Goal: Task Accomplishment & Management: Use online tool/utility

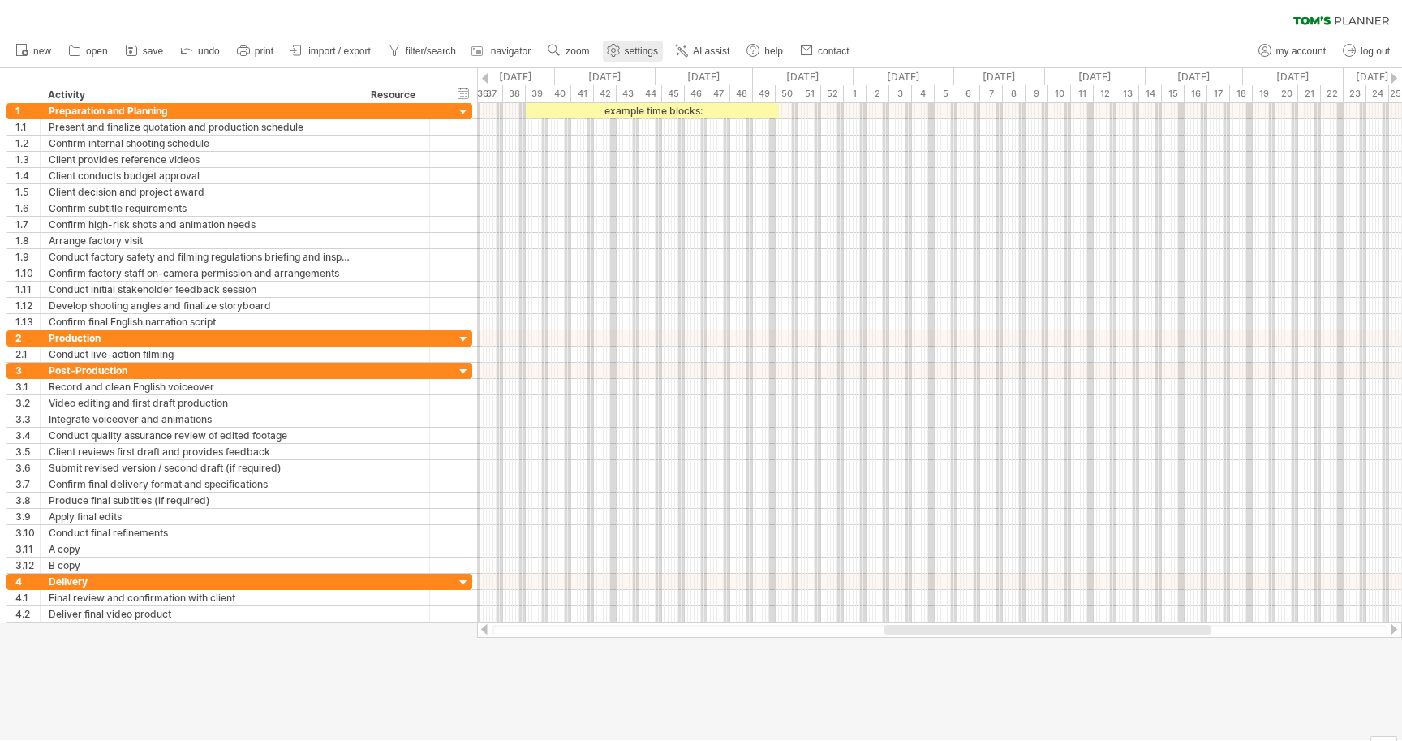
click at [650, 46] on span "settings" at bounding box center [641, 50] width 33 height 11
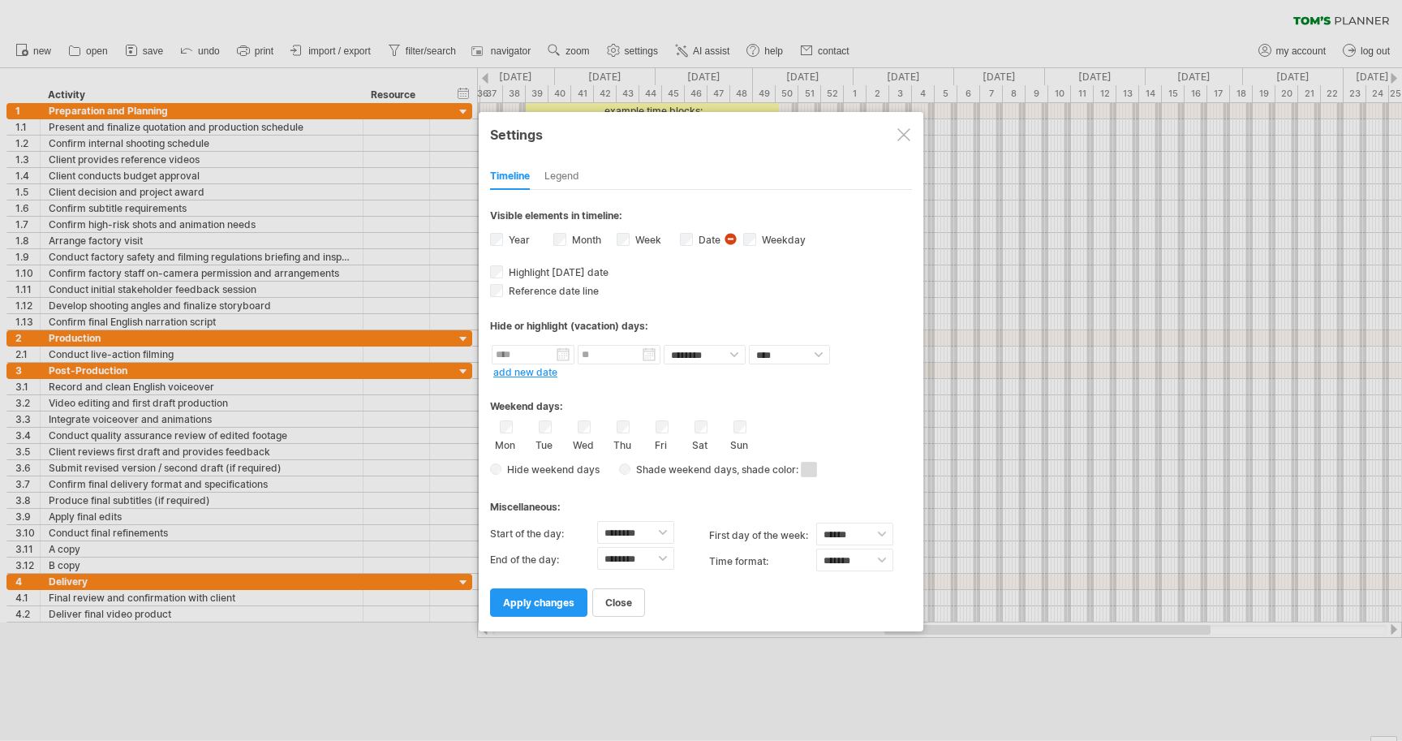
click at [514, 468] on span "Hide weekend days" at bounding box center [551, 469] width 98 height 12
click at [486, 468] on div "**********" at bounding box center [701, 371] width 445 height 519
click at [526, 602] on span "apply changes" at bounding box center [538, 602] width 71 height 12
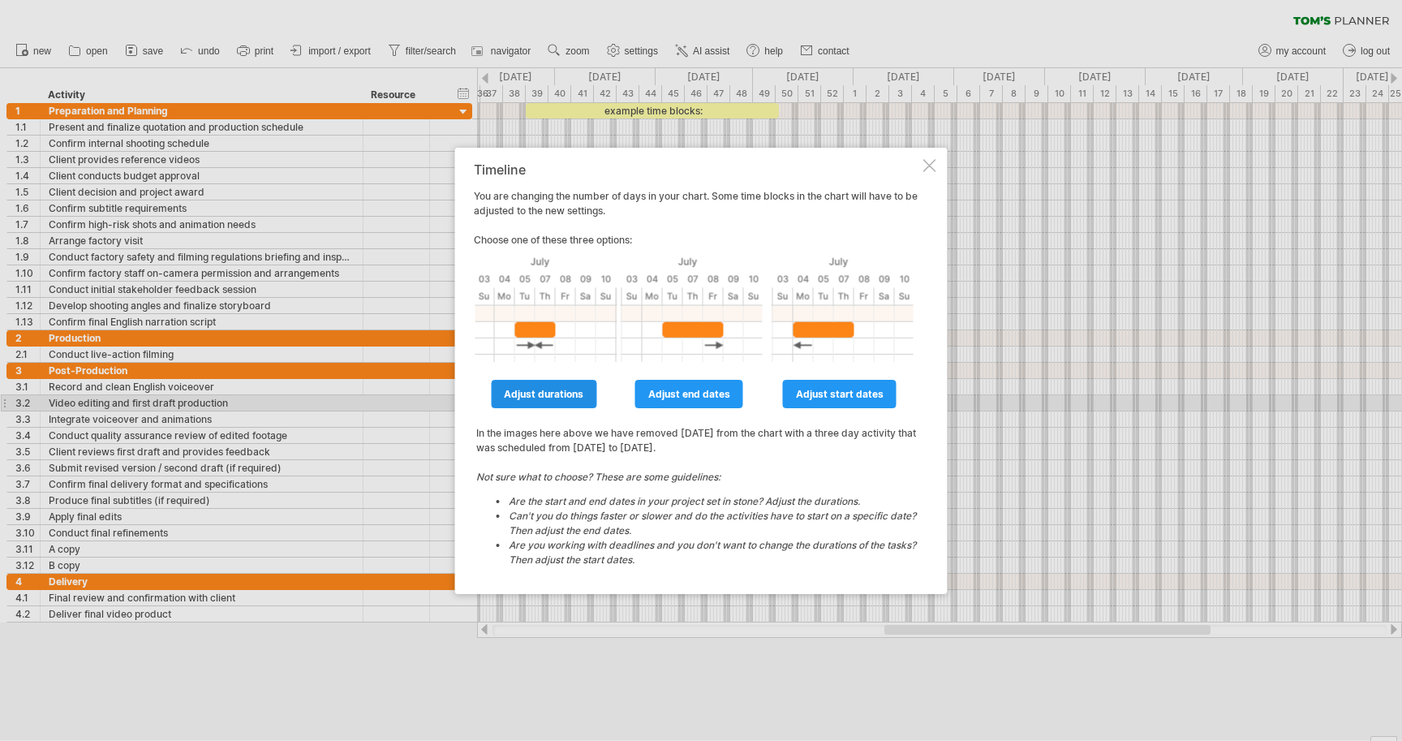
click at [533, 402] on link "adjust durations" at bounding box center [543, 394] width 105 height 28
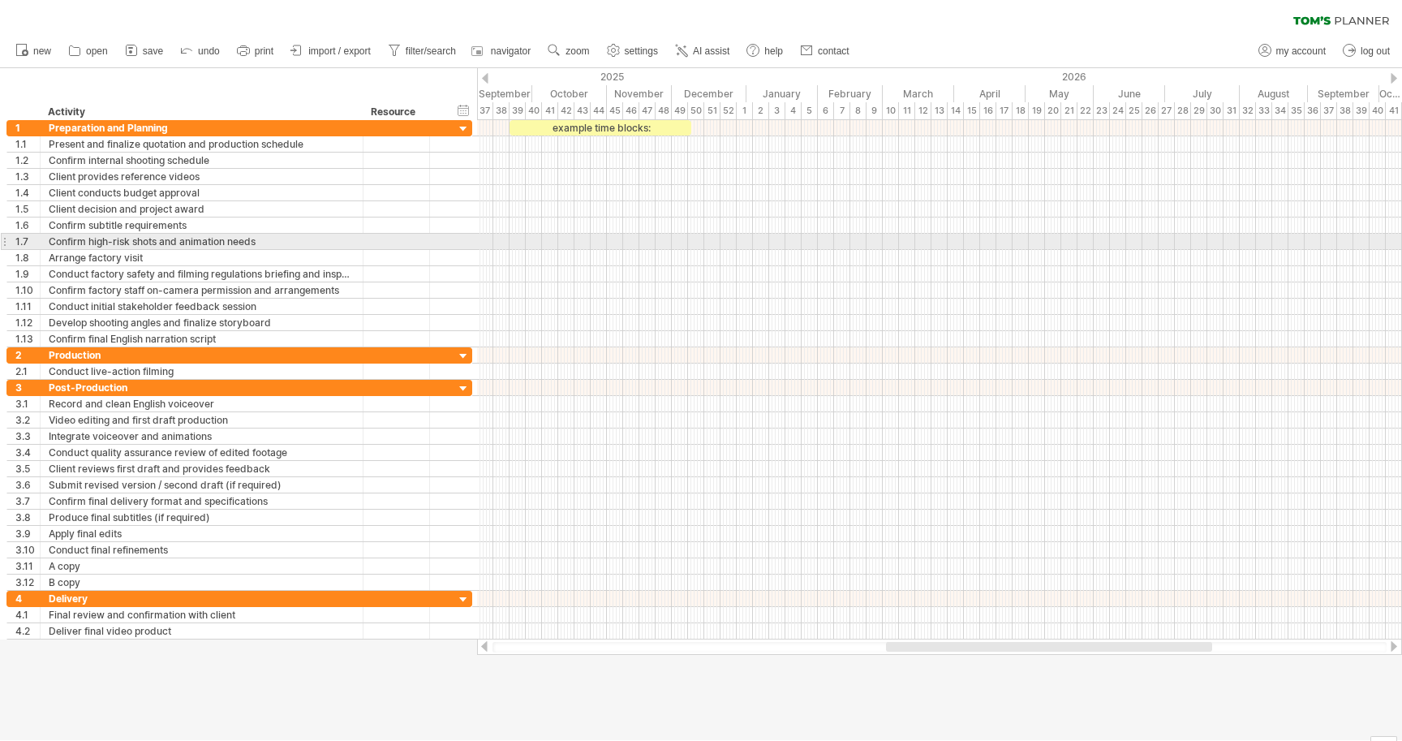
click at [527, 241] on div at bounding box center [939, 242] width 925 height 16
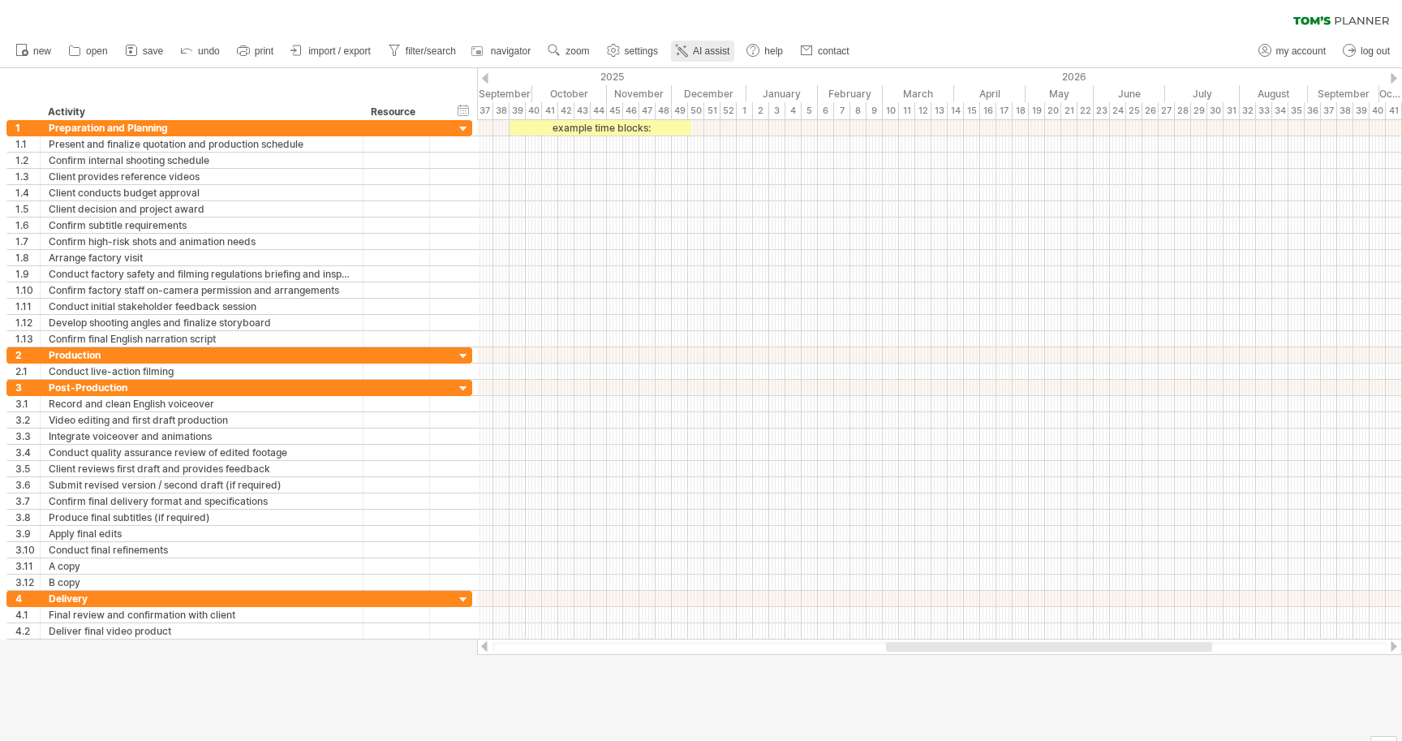
click at [730, 50] on span "AI assist" at bounding box center [711, 50] width 37 height 11
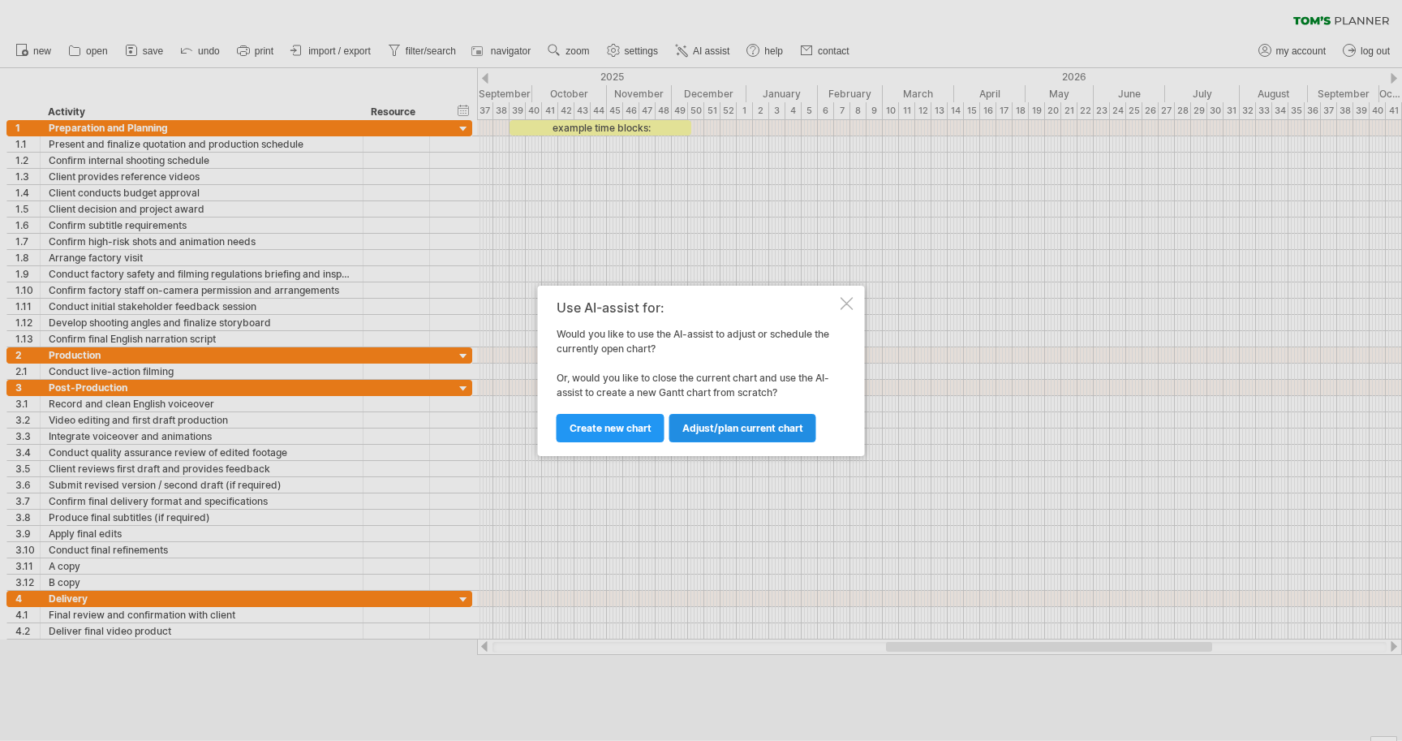
click at [747, 430] on span "Adjust/plan current chart" at bounding box center [742, 428] width 121 height 12
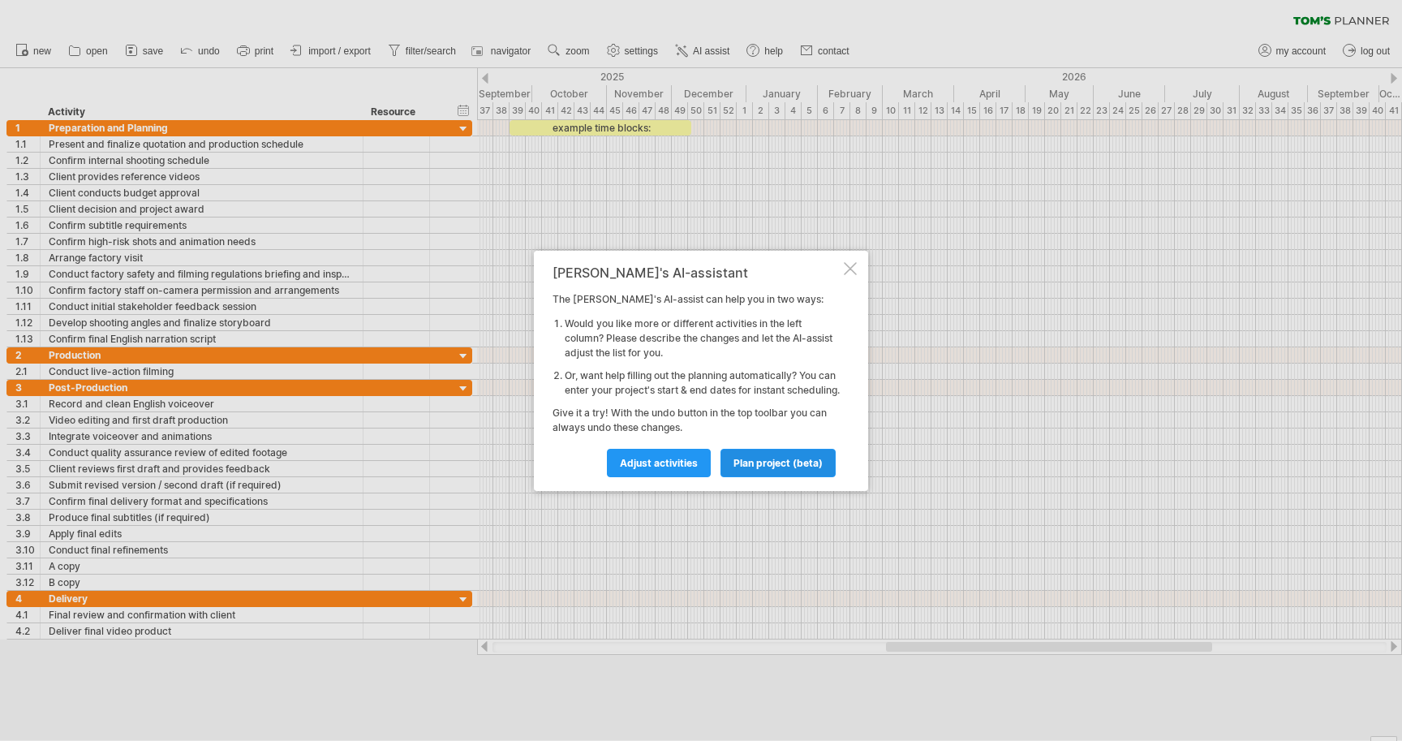
click at [791, 467] on span "plan project (beta)" at bounding box center [778, 463] width 89 height 12
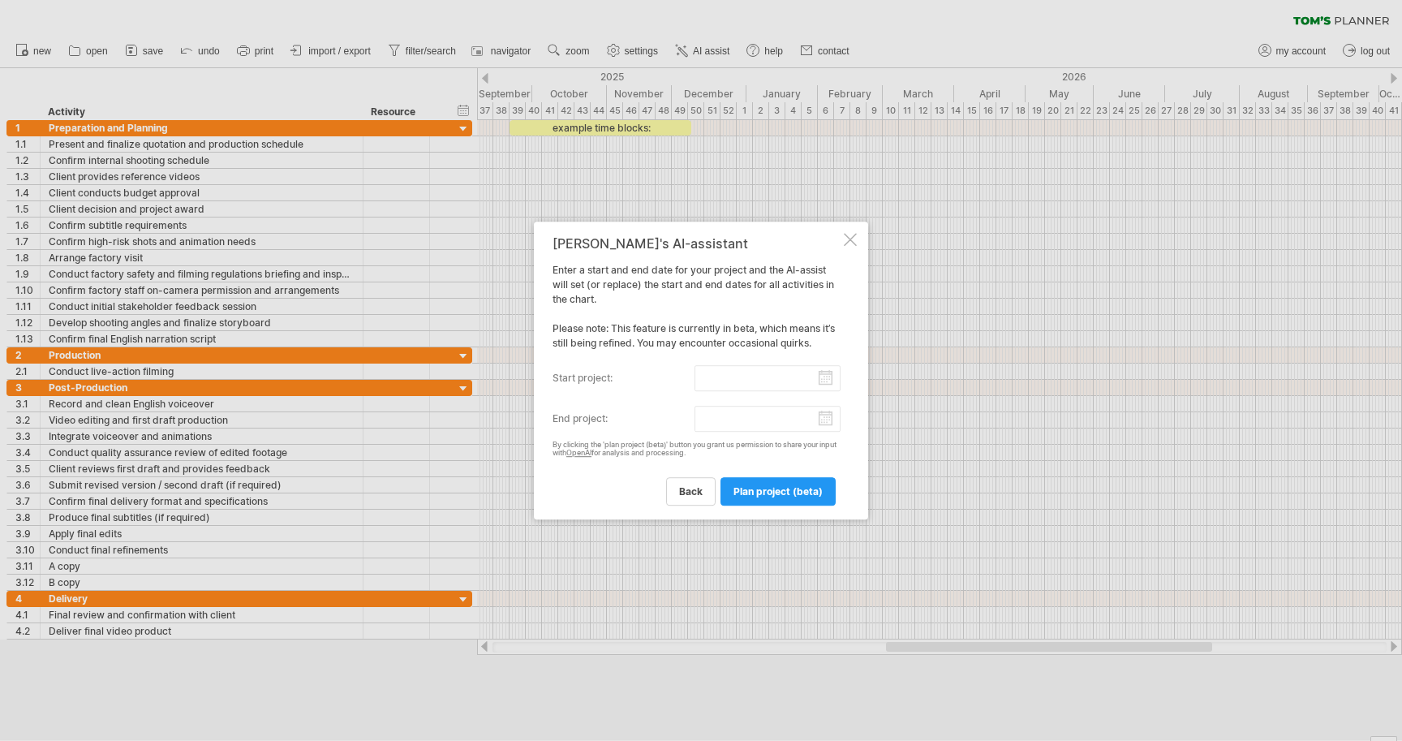
click at [824, 378] on input "start project:" at bounding box center [768, 378] width 147 height 26
click at [607, 482] on link "22" at bounding box center [605, 486] width 15 height 15
type input "********"
click at [827, 420] on input "end project:" at bounding box center [768, 419] width 147 height 26
click at [695, 437] on div "[DATE]" at bounding box center [643, 435] width 118 height 12
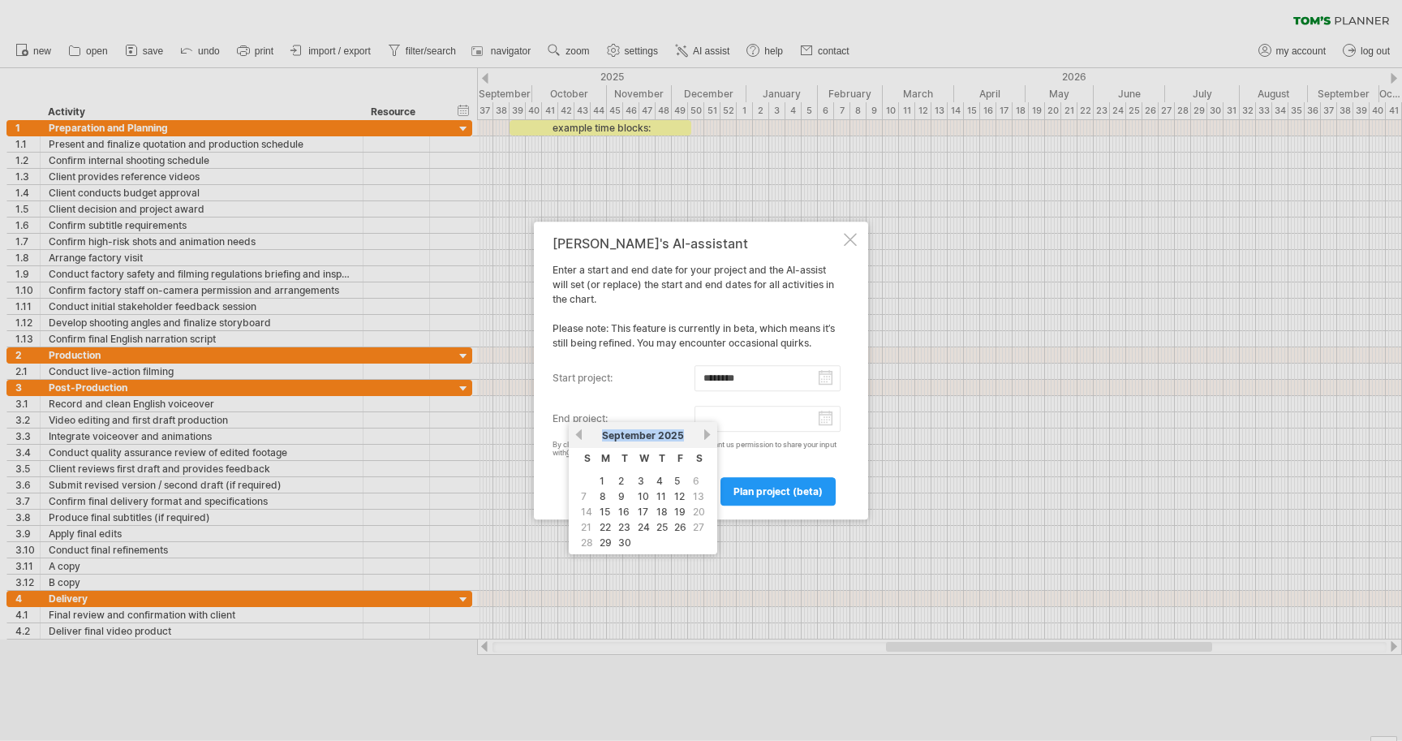
click at [697, 437] on div "[DATE]" at bounding box center [643, 435] width 118 height 12
click at [705, 432] on link "next" at bounding box center [707, 434] width 12 height 12
click at [575, 433] on link "previous" at bounding box center [579, 434] width 12 height 12
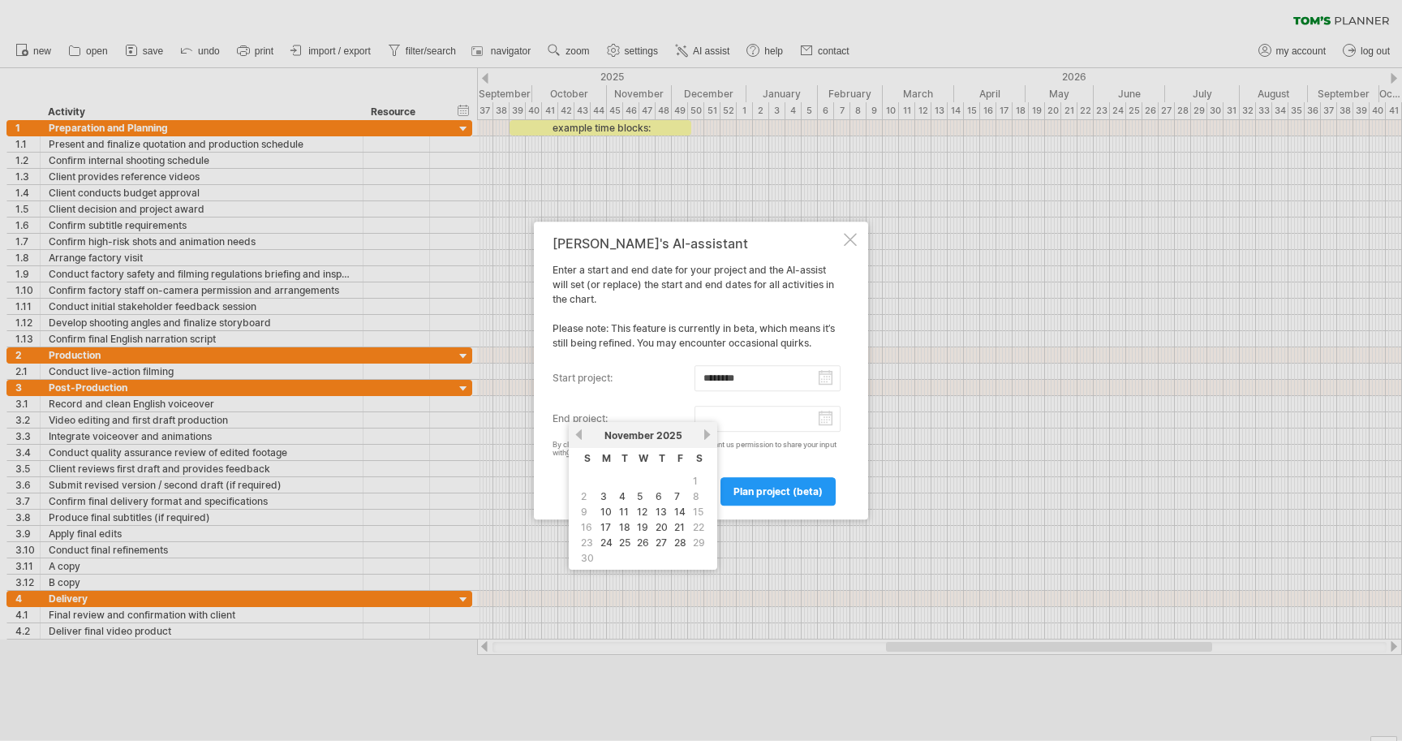
click at [704, 436] on link "next" at bounding box center [707, 434] width 12 height 12
click at [600, 482] on link "1" at bounding box center [602, 480] width 8 height 15
click at [764, 497] on link "plan project (beta)" at bounding box center [778, 491] width 115 height 28
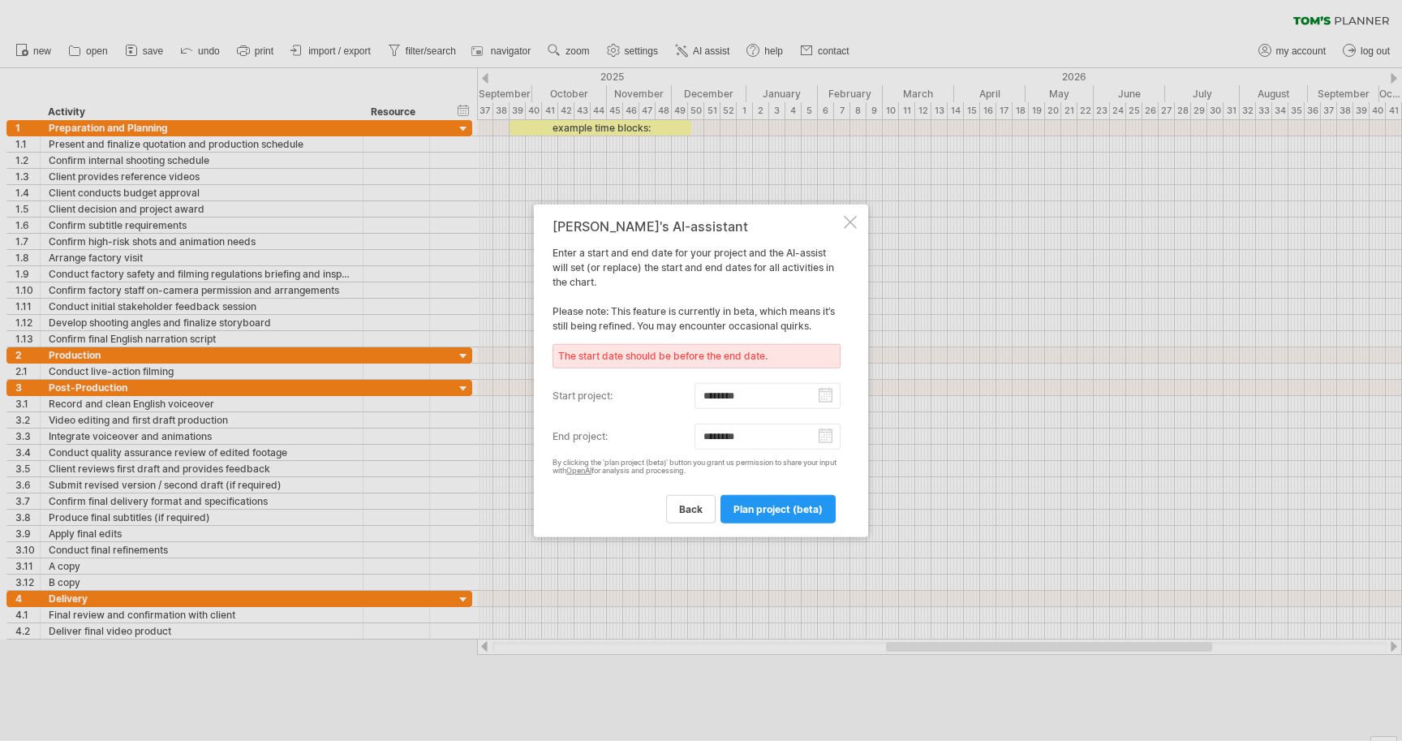
click at [829, 442] on input "********" at bounding box center [768, 436] width 147 height 26
click at [581, 450] on link "previous" at bounding box center [579, 452] width 12 height 12
click at [585, 454] on div "[DATE]" at bounding box center [643, 452] width 118 height 12
click at [576, 451] on link "previous" at bounding box center [579, 452] width 12 height 12
click at [682, 558] on link "29" at bounding box center [679, 559] width 15 height 15
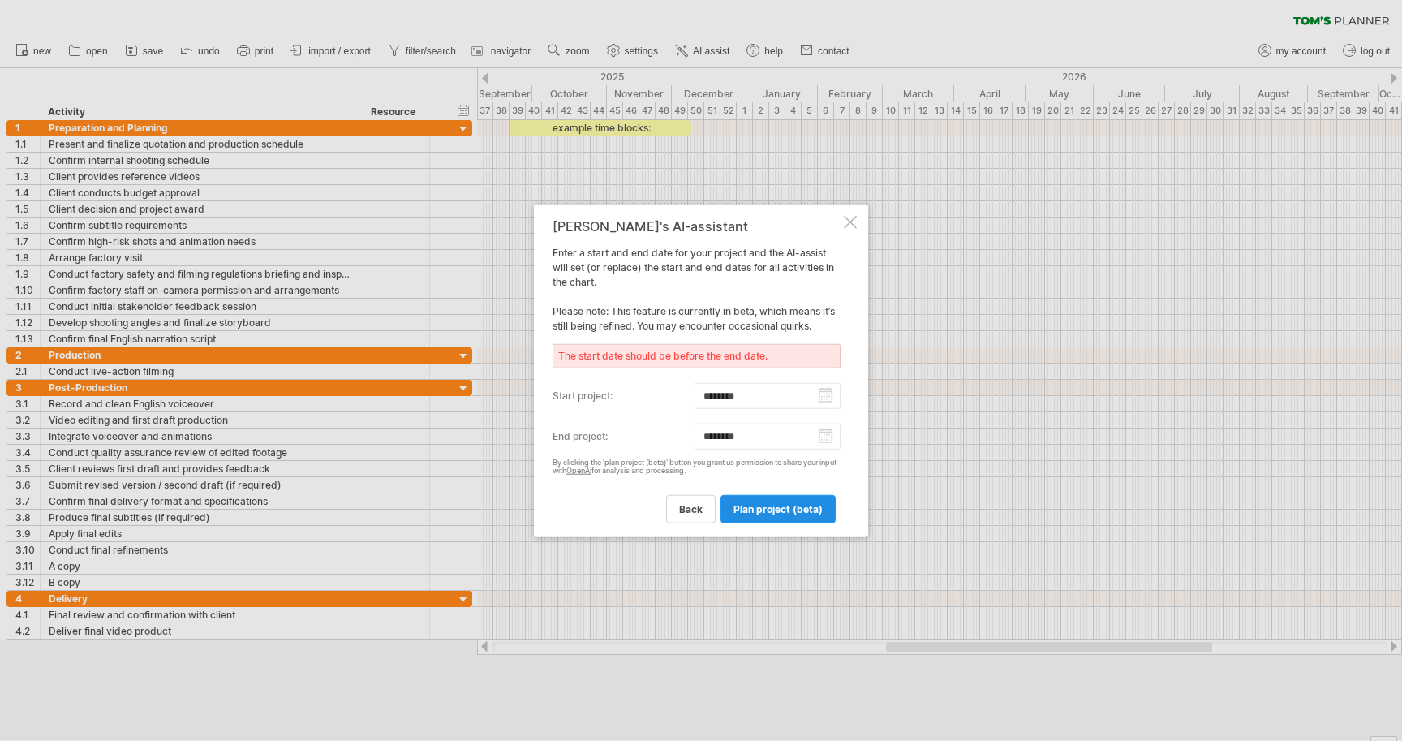
click at [779, 514] on span "plan project (beta)" at bounding box center [778, 509] width 89 height 12
click at [815, 441] on input "********" at bounding box center [768, 436] width 147 height 26
click at [573, 450] on link "previous" at bounding box center [579, 452] width 12 height 12
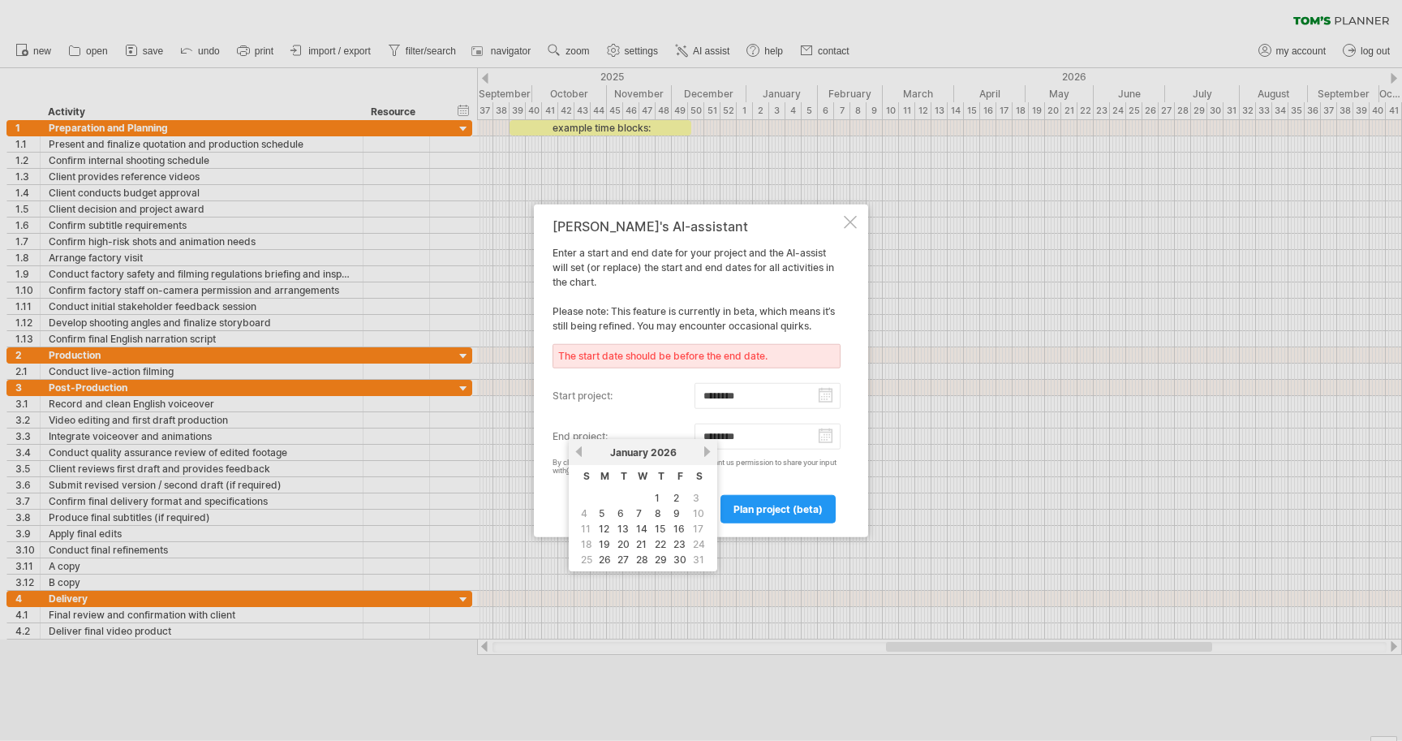
click at [573, 450] on link "previous" at bounding box center [579, 452] width 12 height 12
click at [712, 450] on link "next" at bounding box center [707, 452] width 12 height 12
click at [685, 557] on link "28" at bounding box center [680, 559] width 15 height 15
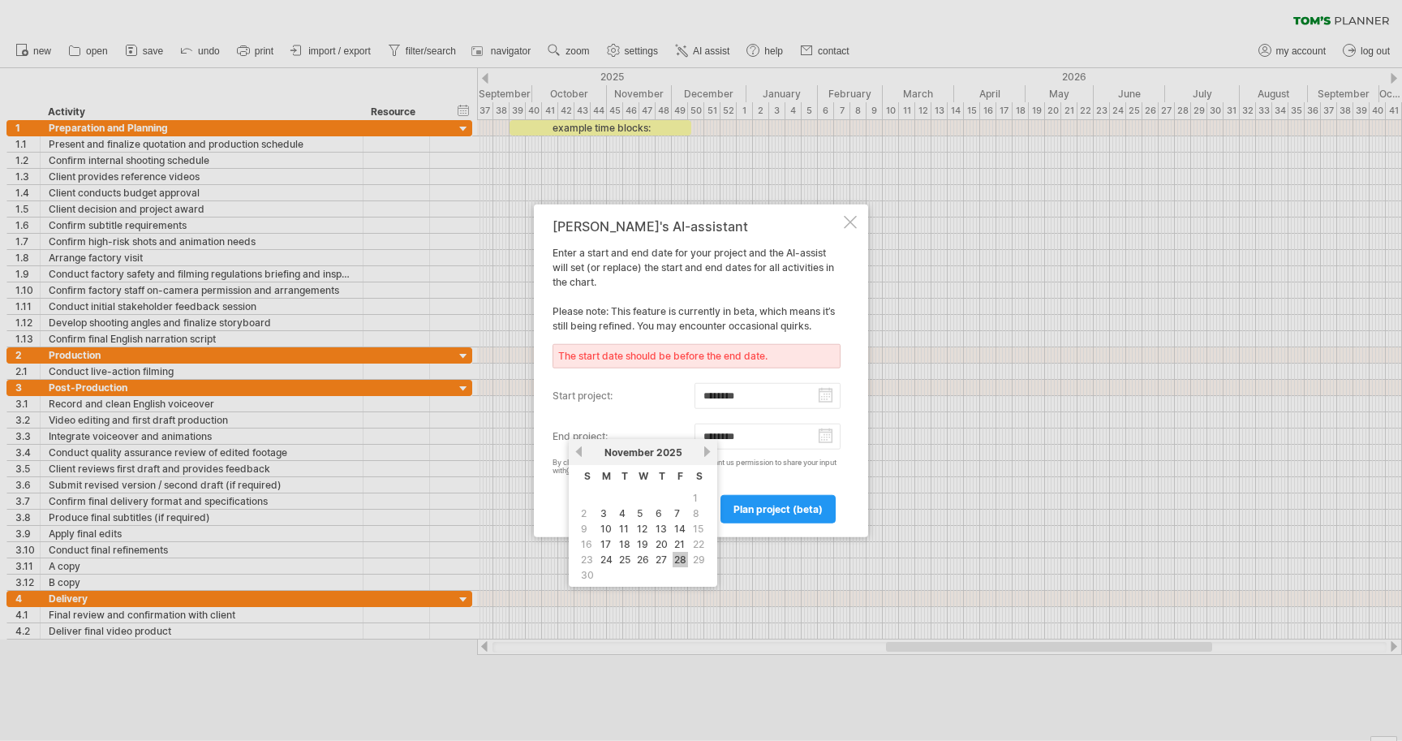
type input "********"
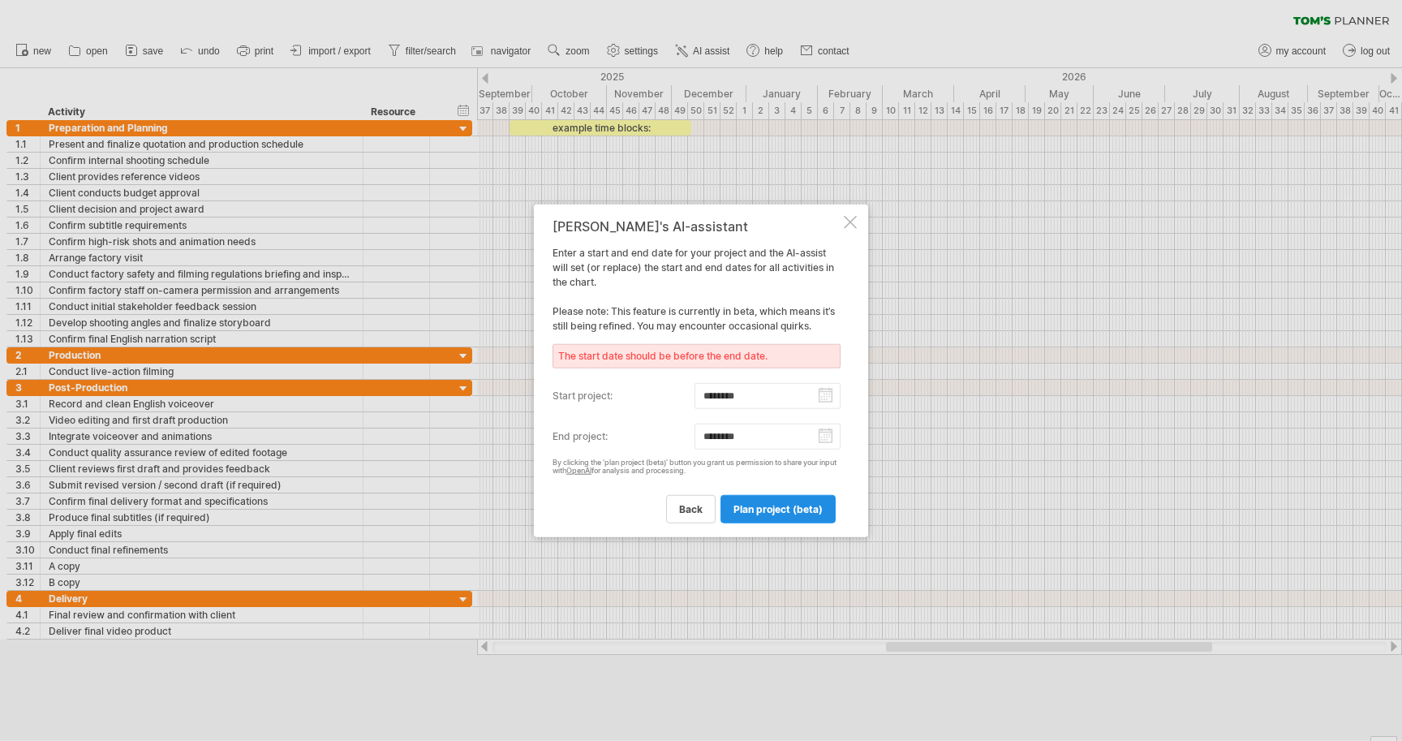
click at [773, 514] on span "plan project (beta)" at bounding box center [778, 509] width 89 height 12
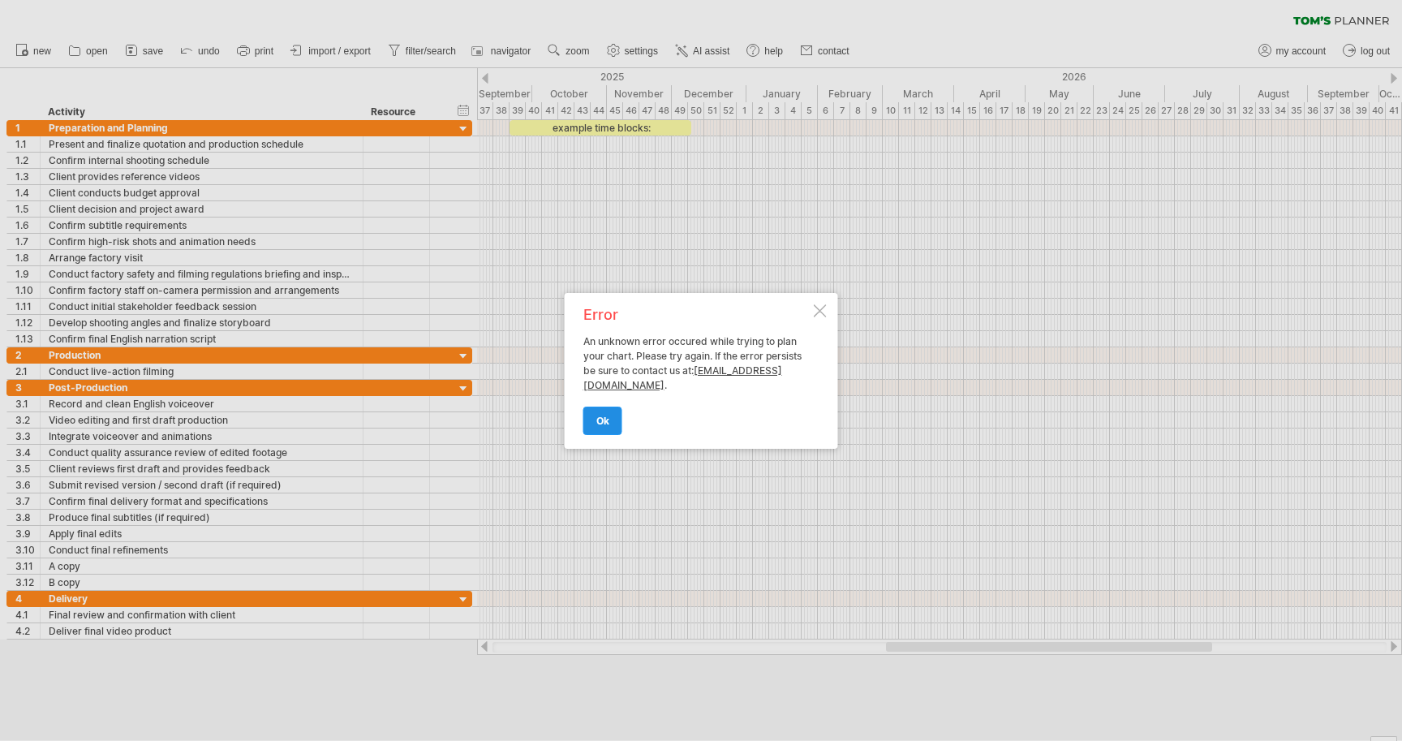
click at [604, 423] on span "ok" at bounding box center [602, 421] width 13 height 12
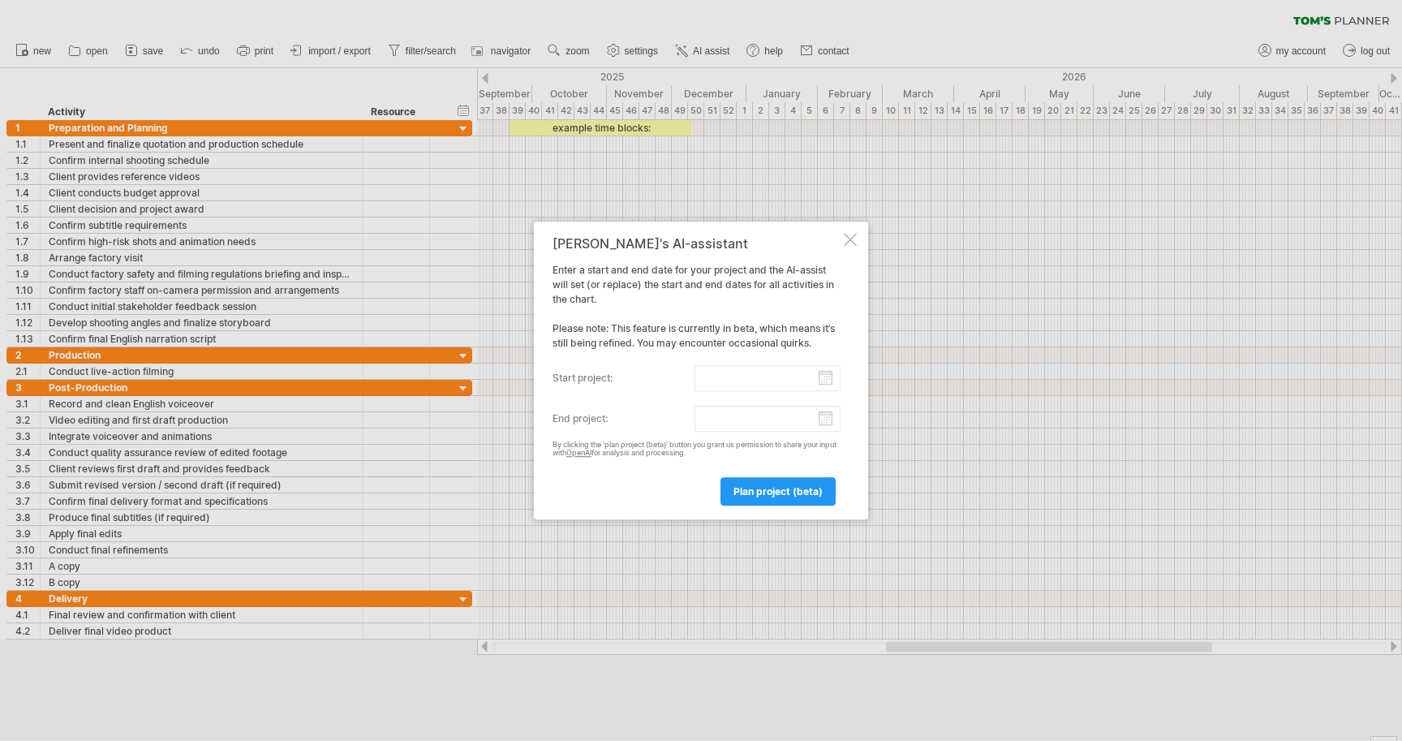
click at [821, 378] on input "start project:" at bounding box center [768, 378] width 147 height 26
click at [602, 484] on link "22" at bounding box center [605, 486] width 15 height 15
type input "********"
click at [828, 415] on input "end project:" at bounding box center [768, 419] width 147 height 26
click at [704, 432] on link "next" at bounding box center [707, 434] width 12 height 12
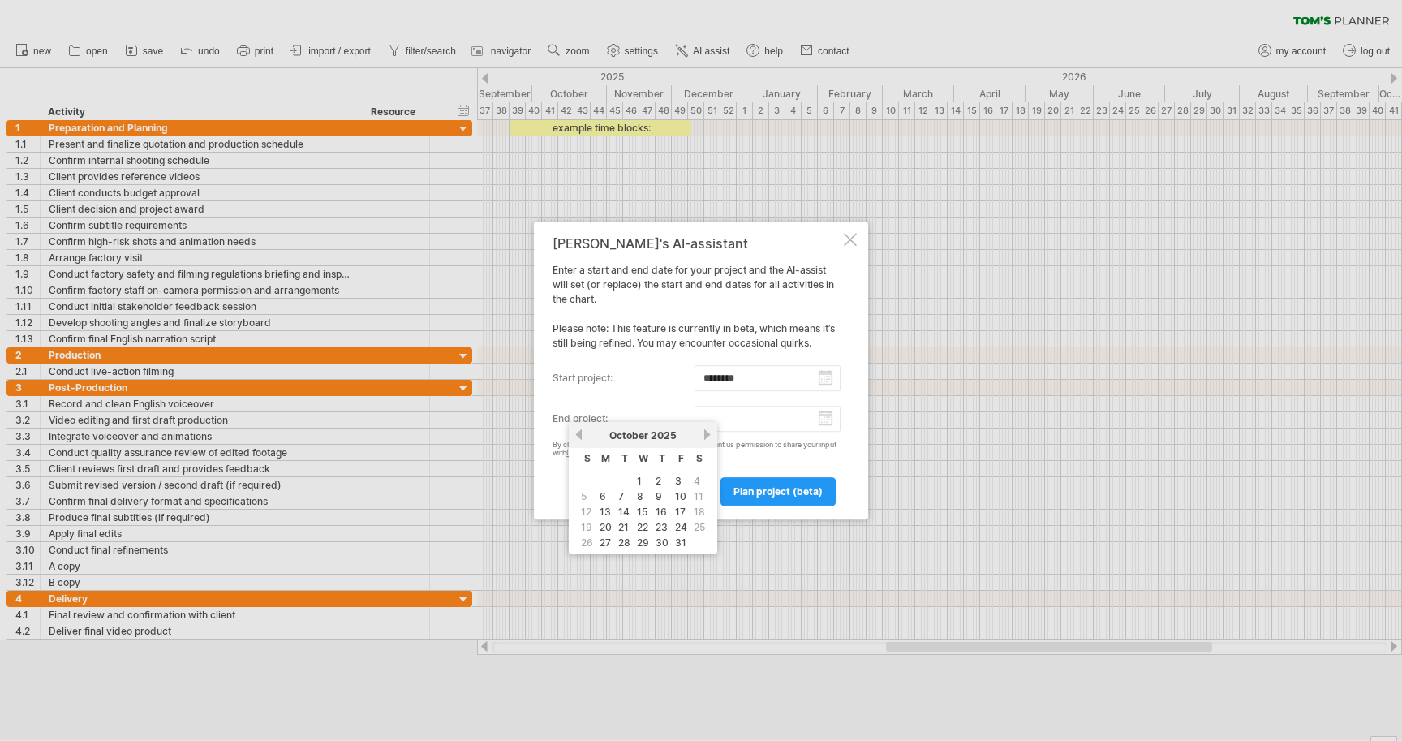
click at [704, 432] on link "next" at bounding box center [707, 434] width 12 height 12
click at [679, 539] on link "28" at bounding box center [680, 542] width 15 height 15
type input "********"
click at [758, 485] on span "plan project (beta)" at bounding box center [778, 491] width 89 height 12
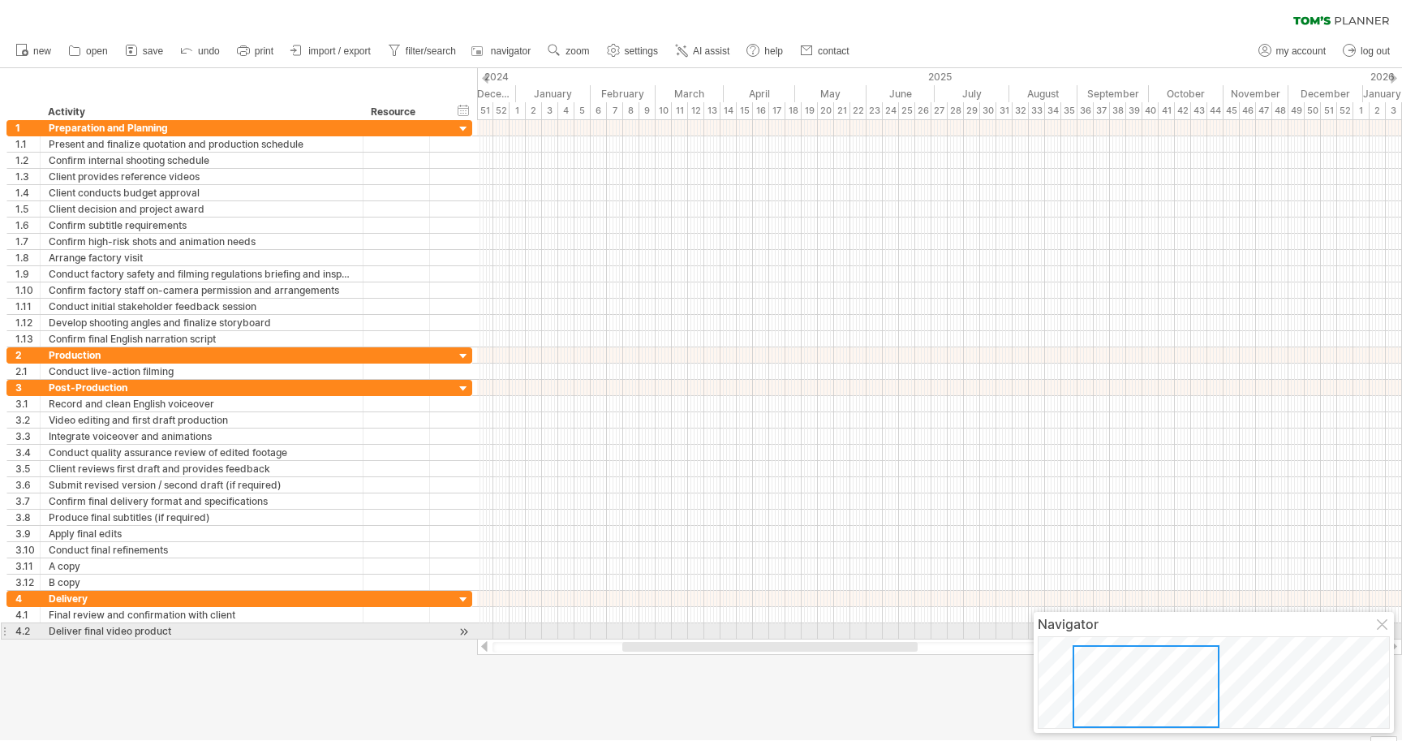
click at [1386, 628] on div at bounding box center [1383, 625] width 13 height 13
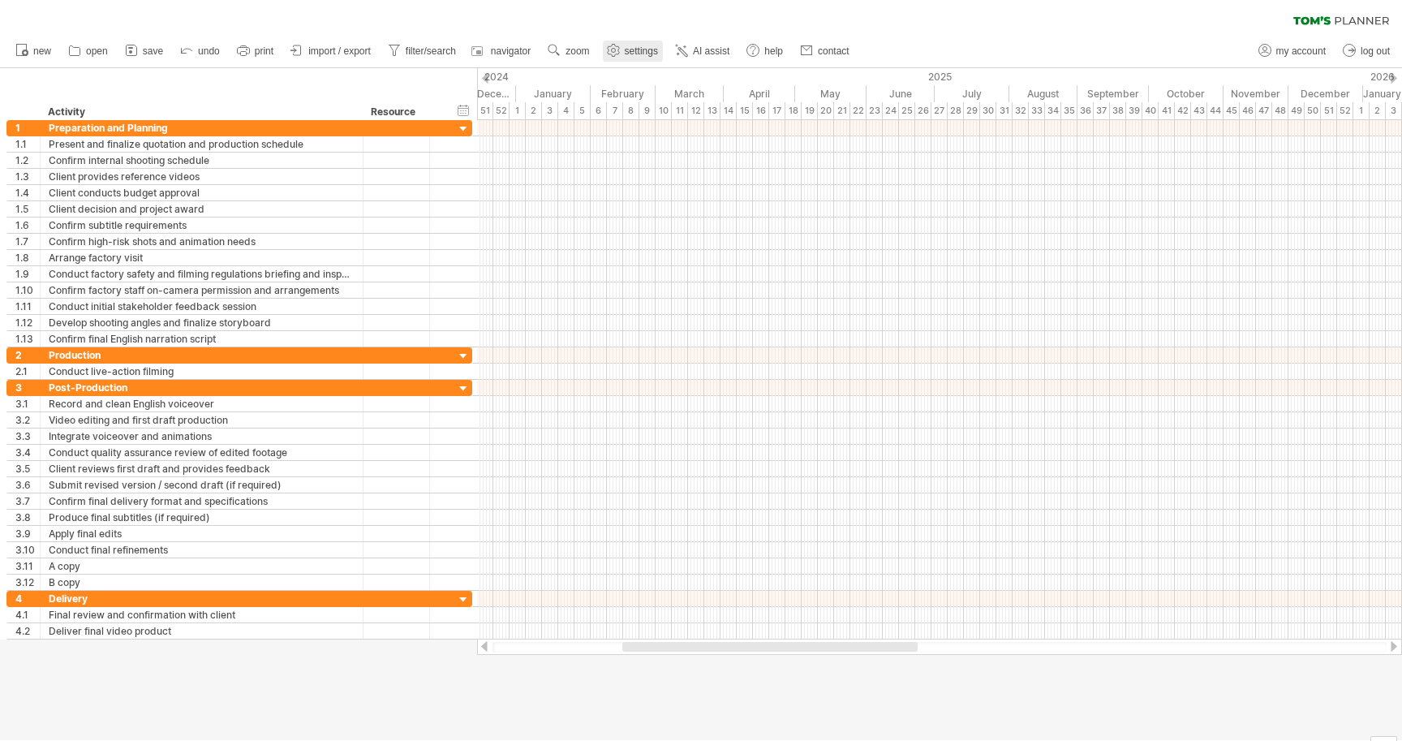
click at [658, 51] on span "settings" at bounding box center [641, 50] width 33 height 11
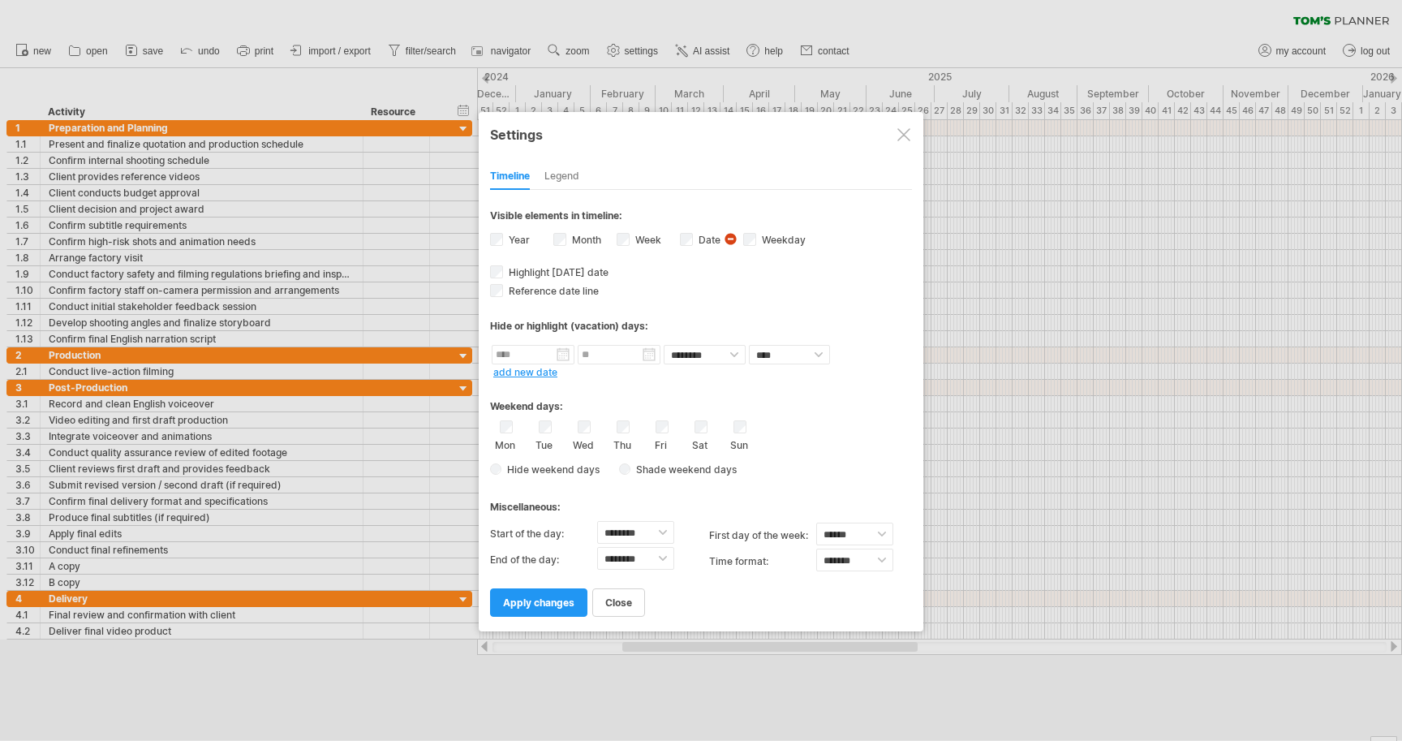
click at [730, 239] on span "visibility of date Currently there is not enough space horizontally to display …" at bounding box center [732, 241] width 17 height 18
click at [537, 596] on span "apply changes" at bounding box center [538, 602] width 71 height 12
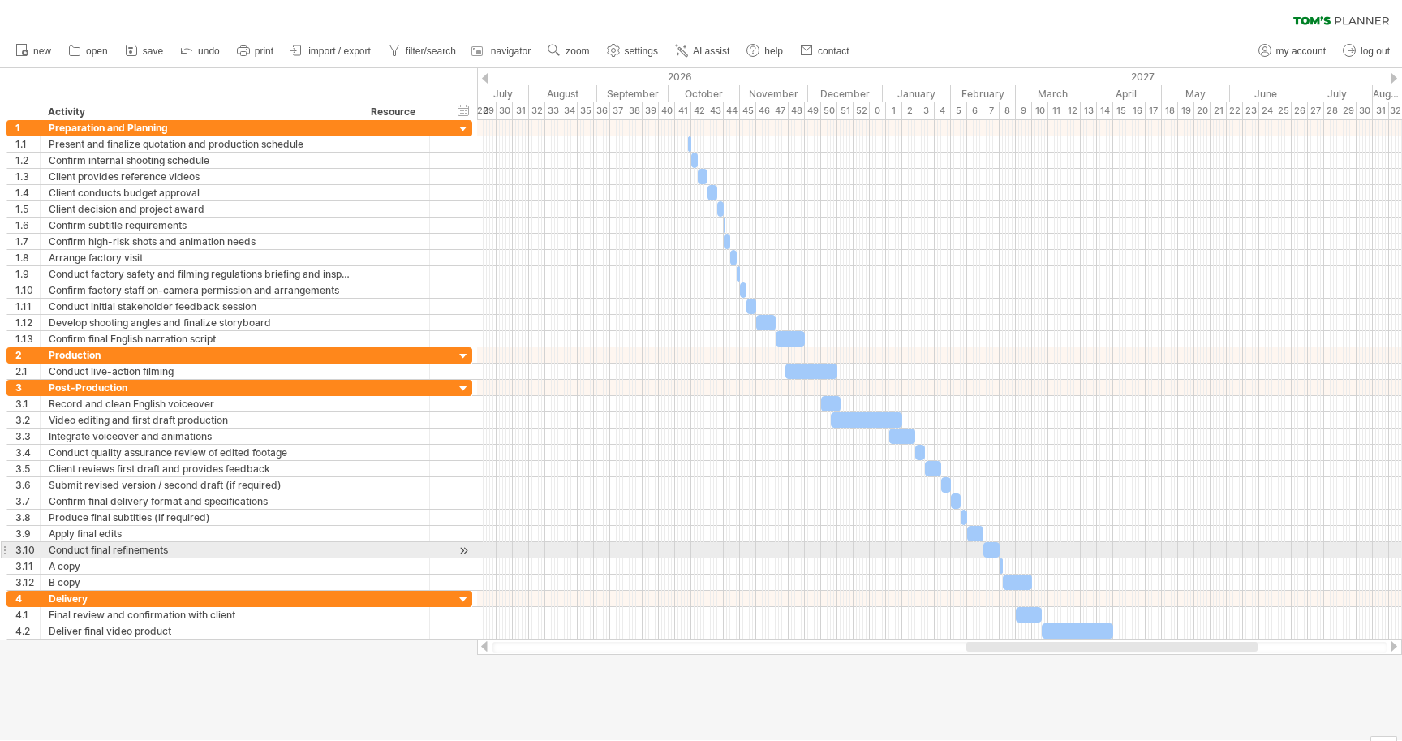
click at [702, 544] on div at bounding box center [939, 550] width 925 height 16
